Goal: Find specific page/section: Find specific page/section

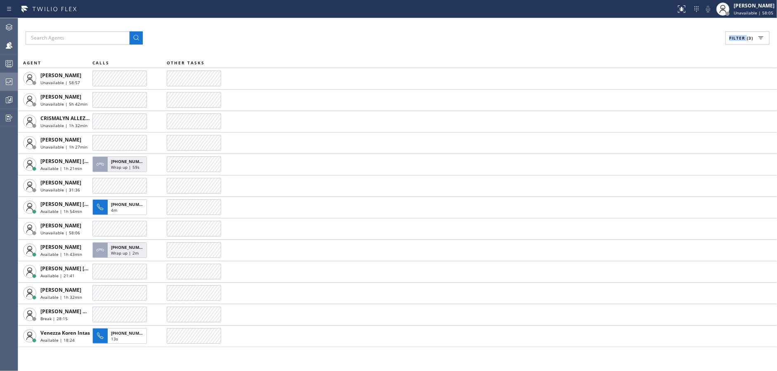
click at [2, 85] on div at bounding box center [9, 82] width 18 height 10
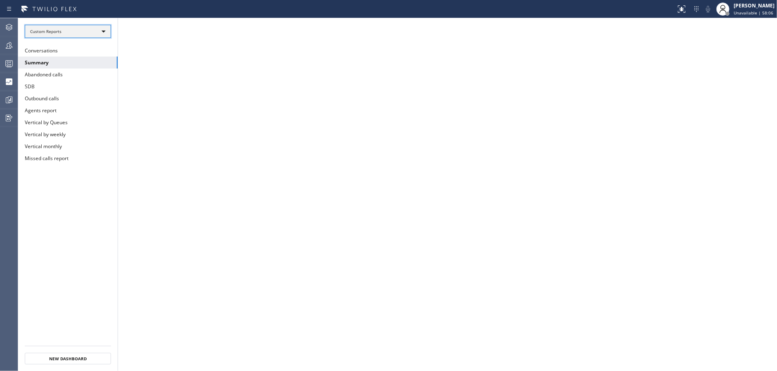
click at [71, 25] on div "Custom Reports" at bounding box center [68, 31] width 86 height 13
click at [329, 54] on div at bounding box center [388, 185] width 777 height 371
click at [71, 64] on button "Summary" at bounding box center [67, 63] width 99 height 12
click at [13, 47] on icon at bounding box center [9, 45] width 10 height 10
